Goal: Task Accomplishment & Management: Complete application form

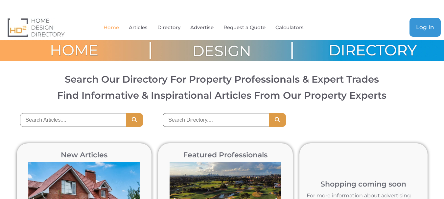
click at [417, 29] on span "Log in" at bounding box center [425, 28] width 18 height 6
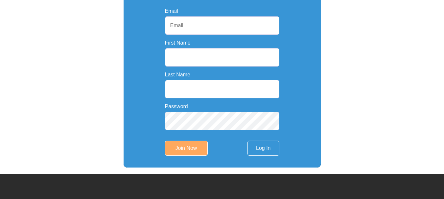
scroll to position [188, 0]
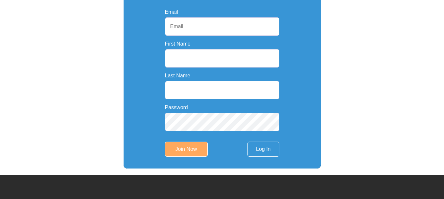
click at [226, 29] on input "Email" at bounding box center [222, 26] width 114 height 18
type input "[EMAIL_ADDRESS][DOMAIN_NAME]"
type input "jack"
type input "scottish"
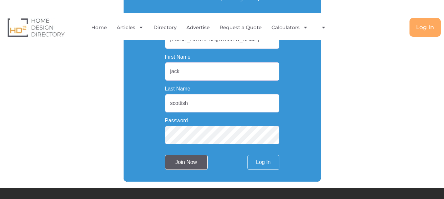
click at [188, 164] on input "Join Now" at bounding box center [186, 162] width 43 height 15
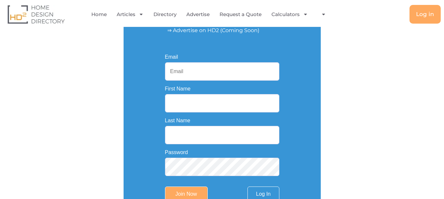
scroll to position [156, 0]
type input "[EMAIL_ADDRESS][DOMAIN_NAME]"
click at [223, 104] on input "First Name" at bounding box center [222, 103] width 114 height 18
type input "jack"
type input "scottish"
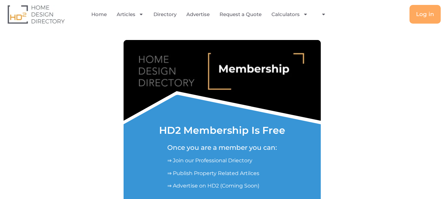
scroll to position [237, 0]
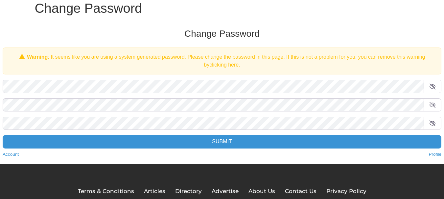
scroll to position [26, 0]
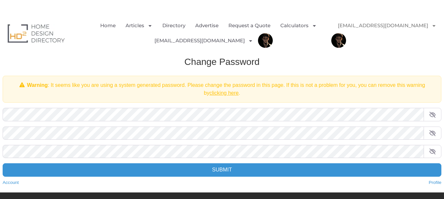
click at [161, 105] on div "Change Password Warning : It seems like you are using a system generated passwo…" at bounding box center [222, 121] width 452 height 143
click at [110, 25] on link "Home" at bounding box center [107, 25] width 15 height 15
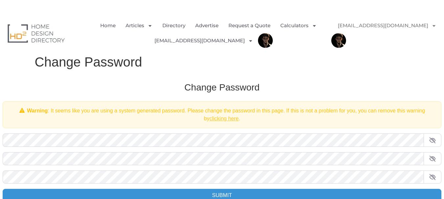
click at [226, 119] on link "clicking here" at bounding box center [223, 119] width 29 height 6
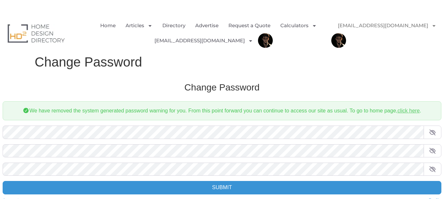
click at [406, 111] on link "click here" at bounding box center [408, 111] width 22 height 6
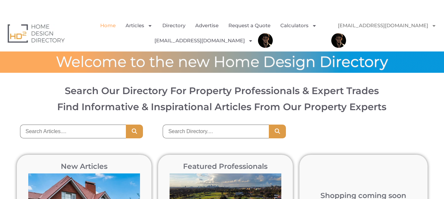
click at [391, 56] on div at bounding box center [222, 62] width 444 height 21
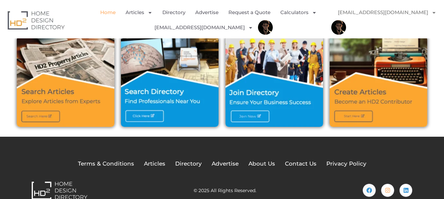
scroll to position [255, 0]
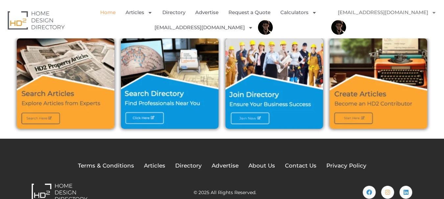
click at [251, 120] on img at bounding box center [274, 83] width 98 height 91
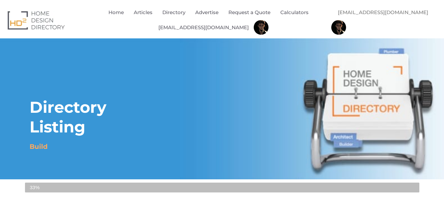
select select "Select Category"
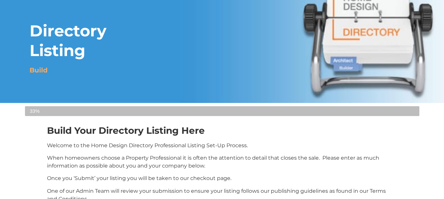
scroll to position [85, 0]
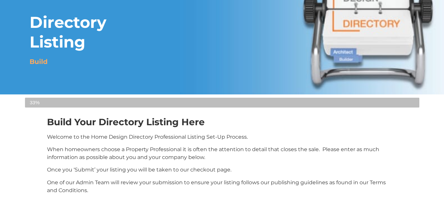
select select
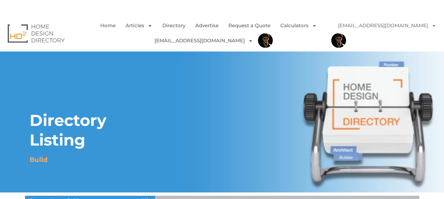
scroll to position [271, 0]
paste input "Westlink Cleaning [GEOGRAPHIC_DATA]"
type input "Westlink Cleaning [GEOGRAPHIC_DATA]"
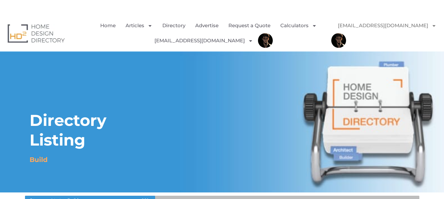
scroll to position [236, 0]
drag, startPoint x: 391, startPoint y: 153, endPoint x: 338, endPoint y: 90, distance: 83.0
select select "Owner"
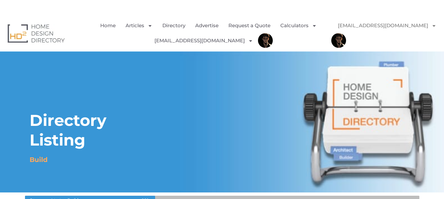
paste textarea "Westlink Cleaning Parramatta is a leading provider of comprehensive commercial …"
type textarea "Westlink Cleaning Parramatta is a leading provider of comprehensive commercial …"
select select "Carpet"
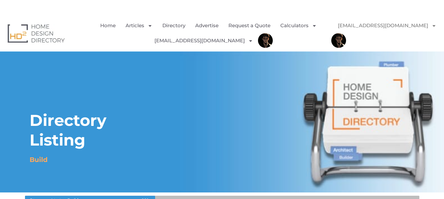
scroll to position [21, 0]
type input "cl"
type input "cle"
type input "clea"
type input "clean"
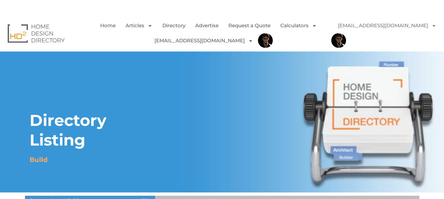
type input "cleani"
type input "cleanin"
type input "cleaning"
type input "cleaning s"
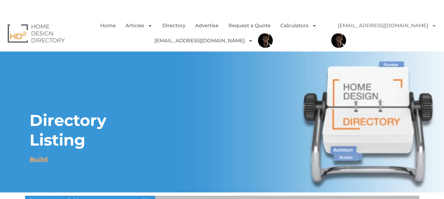
type input "cleaning se"
type input "cleaning sev"
type input "cleaning sevi"
type input "cleaning sevic"
type input "cleaning sevices"
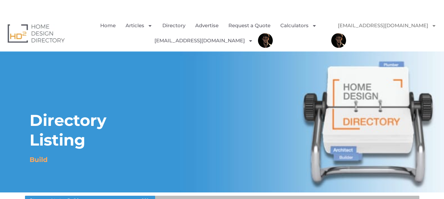
type input "cleaning sevices,"
type input "wi"
type input "win"
type input "wind"
type input "windo"
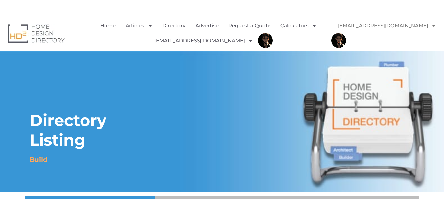
type input "window"
type input "window c"
type input "window cl"
type input "window cle"
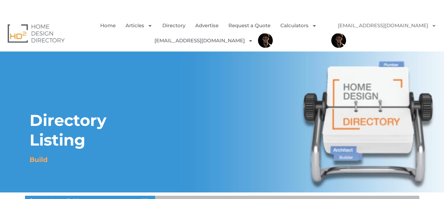
type input "window clea"
type input "window cleai"
type input "window clea"
type input "window clean"
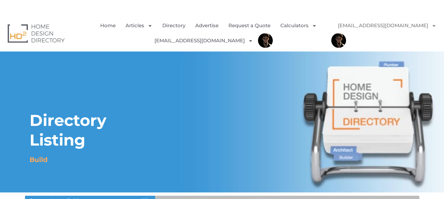
drag, startPoint x: 152, startPoint y: 150, endPoint x: 189, endPoint y: 139, distance: 37.7
type input "wi"
type input "win"
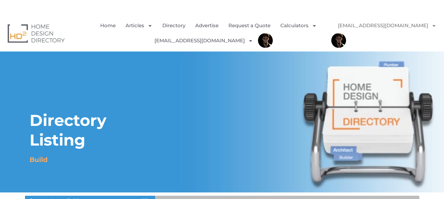
type input "wind"
type input "windo"
type input "window"
type input "window c"
type input "window cl"
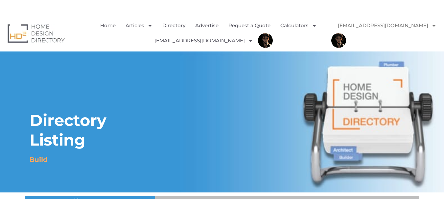
type input "window cle"
type input "window clea"
type input "window clean"
type input "window cleani"
type input "window cleanin"
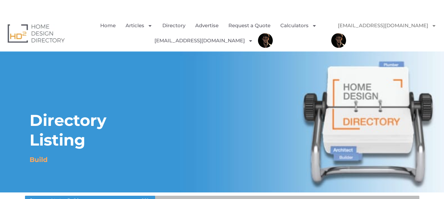
type input "window cleaning"
type input "window cleaning,"
type input "cl"
select select "1260"
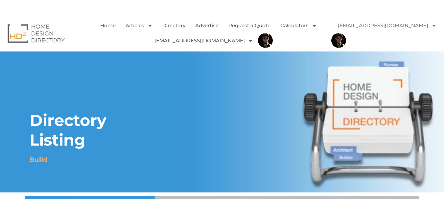
scroll to position [43, 0]
type input "clea"
paste input "parramatta NSW 2150, Australia"
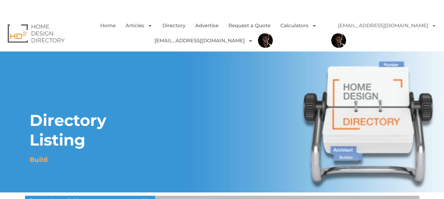
type input "Parramatta NSW 2150"
type input "2150"
select select "New South Wales"
select select "Harris Park"
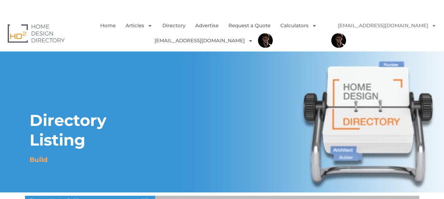
scroll to position [739, 0]
type input "C:\fakepath\httpswestlinkservices.com.aucleaning-services-sydney.jpg"
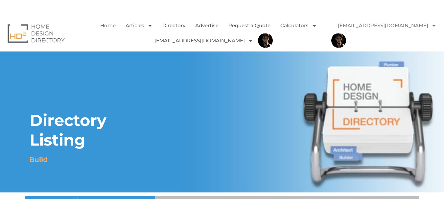
type input "C:\fakepath\WhatsApp Image 2025-03-13 at 12.41.11_3353e416.jpg"
paste input "+61 423 722 846"
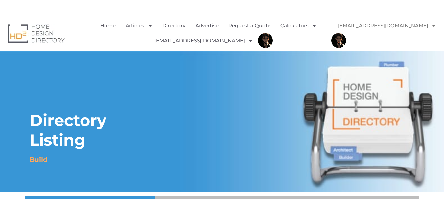
type input "+61 423722846"
type input "[EMAIL_ADDRESS][DOMAIN_NAME]"
type input "2200"
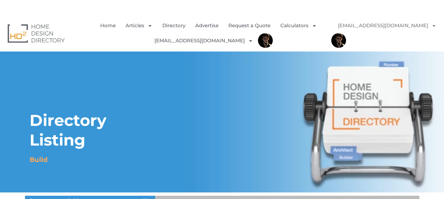
scroll to position [1252, 0]
type input "https://westlinkservices.com.au/"
type input "https://www.linkedin.com/company/westlink-services/"
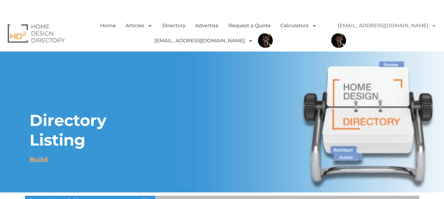
type input "https://www.facebook.com/share/19qRQXvuJK/?mibextid=LQQJ4d"
type input "https://www.instagram.com/westlinkcleaning?igsh=MWl4eTJiem81dzhwYQ=="
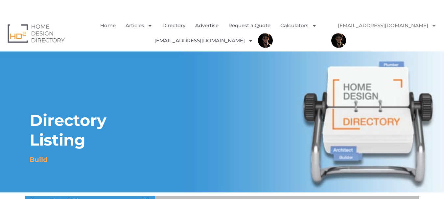
scroll to position [1375, 0]
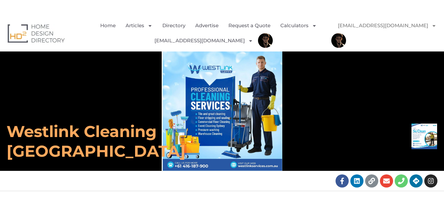
click at [101, 46] on ul "Home Articles Bathroom Renovation Ideas & Services Building Construction Materi…" at bounding box center [211, 33] width 240 height 30
click at [338, 109] on div "Westlink Cleaning [GEOGRAPHIC_DATA]" at bounding box center [222, 112] width 444 height 120
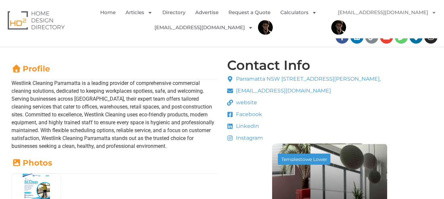
scroll to position [153, 0]
